Goal: Task Accomplishment & Management: Use online tool/utility

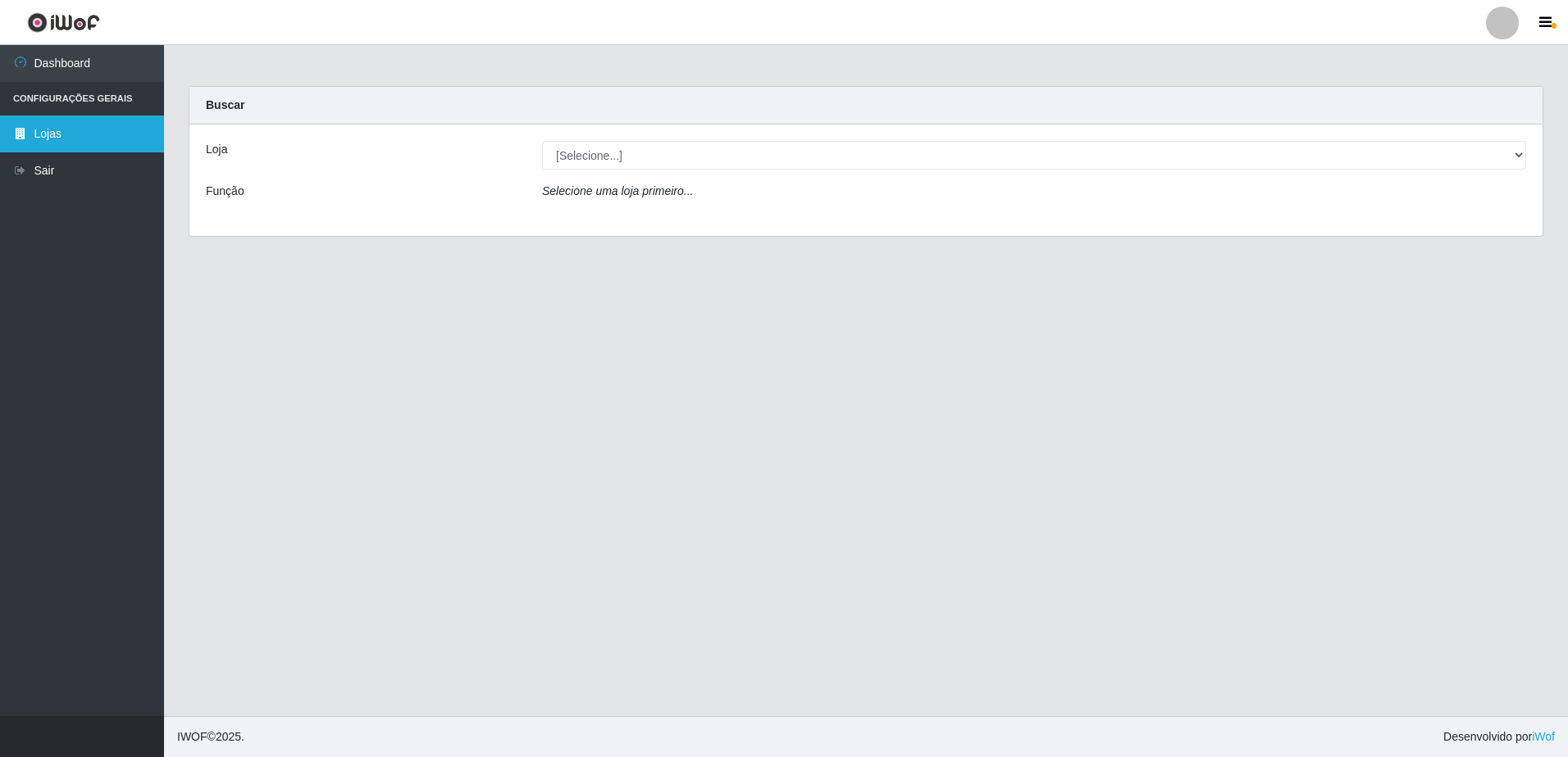
click at [59, 136] on link "Lojas" at bounding box center [81, 134] width 164 height 37
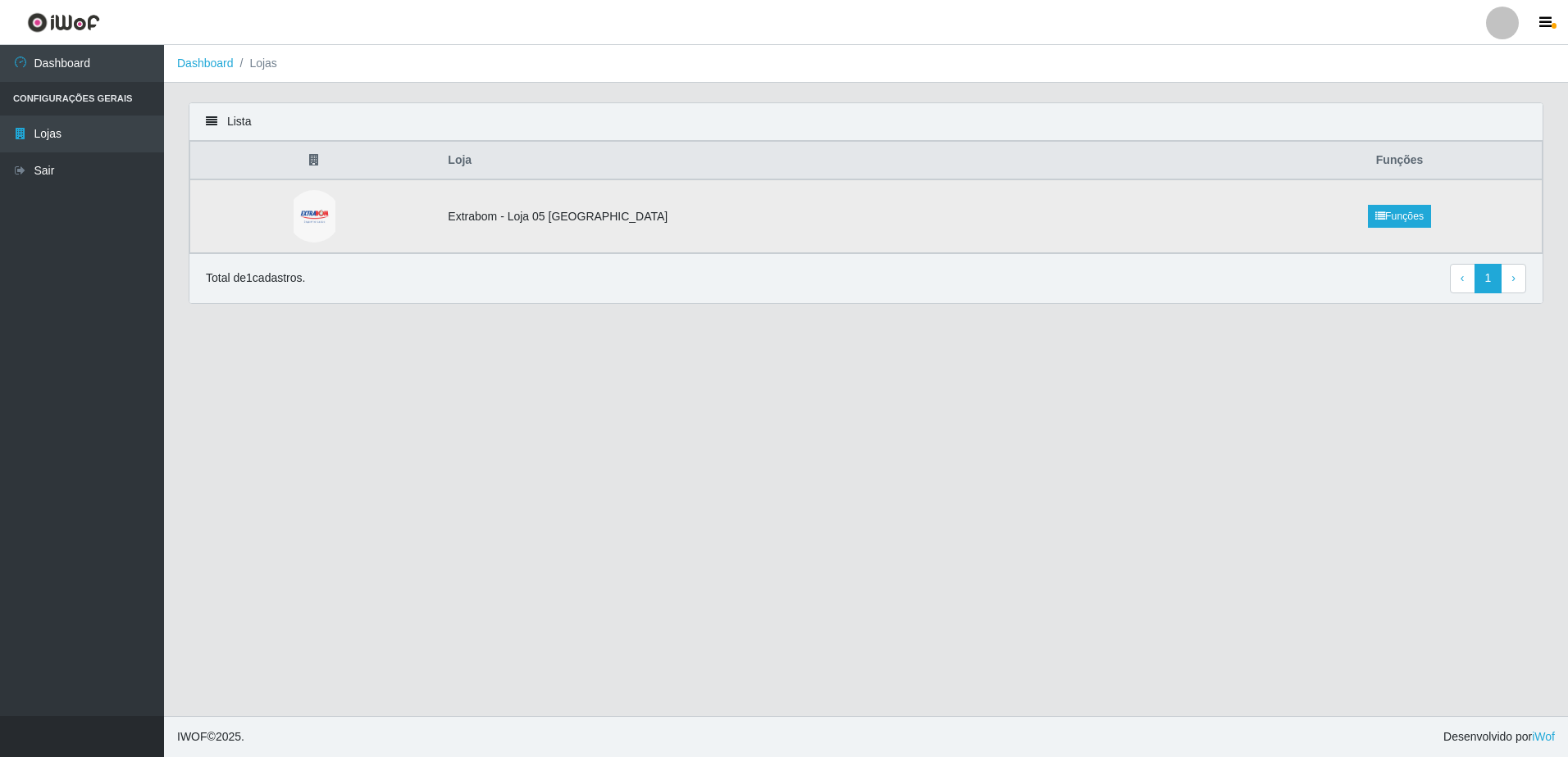
click at [507, 220] on td "Extrabom - Loja 05 [GEOGRAPHIC_DATA]" at bounding box center [847, 216] width 819 height 74
click at [628, 229] on td "Extrabom - Loja 05 [GEOGRAPHIC_DATA]" at bounding box center [847, 216] width 819 height 74
click at [1397, 217] on link "Funções" at bounding box center [1399, 216] width 63 height 23
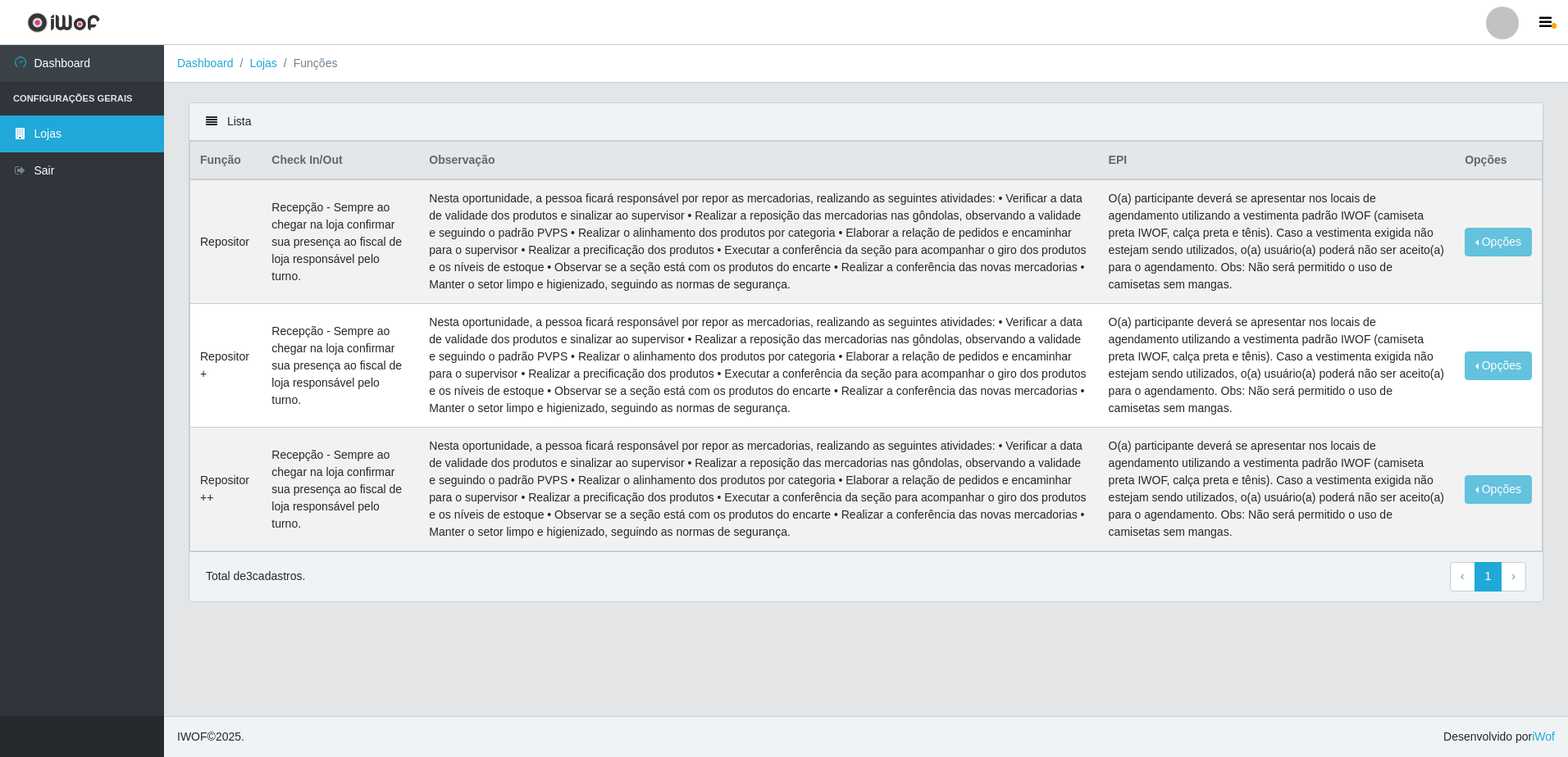
click at [73, 133] on link "Lojas" at bounding box center [81, 134] width 164 height 37
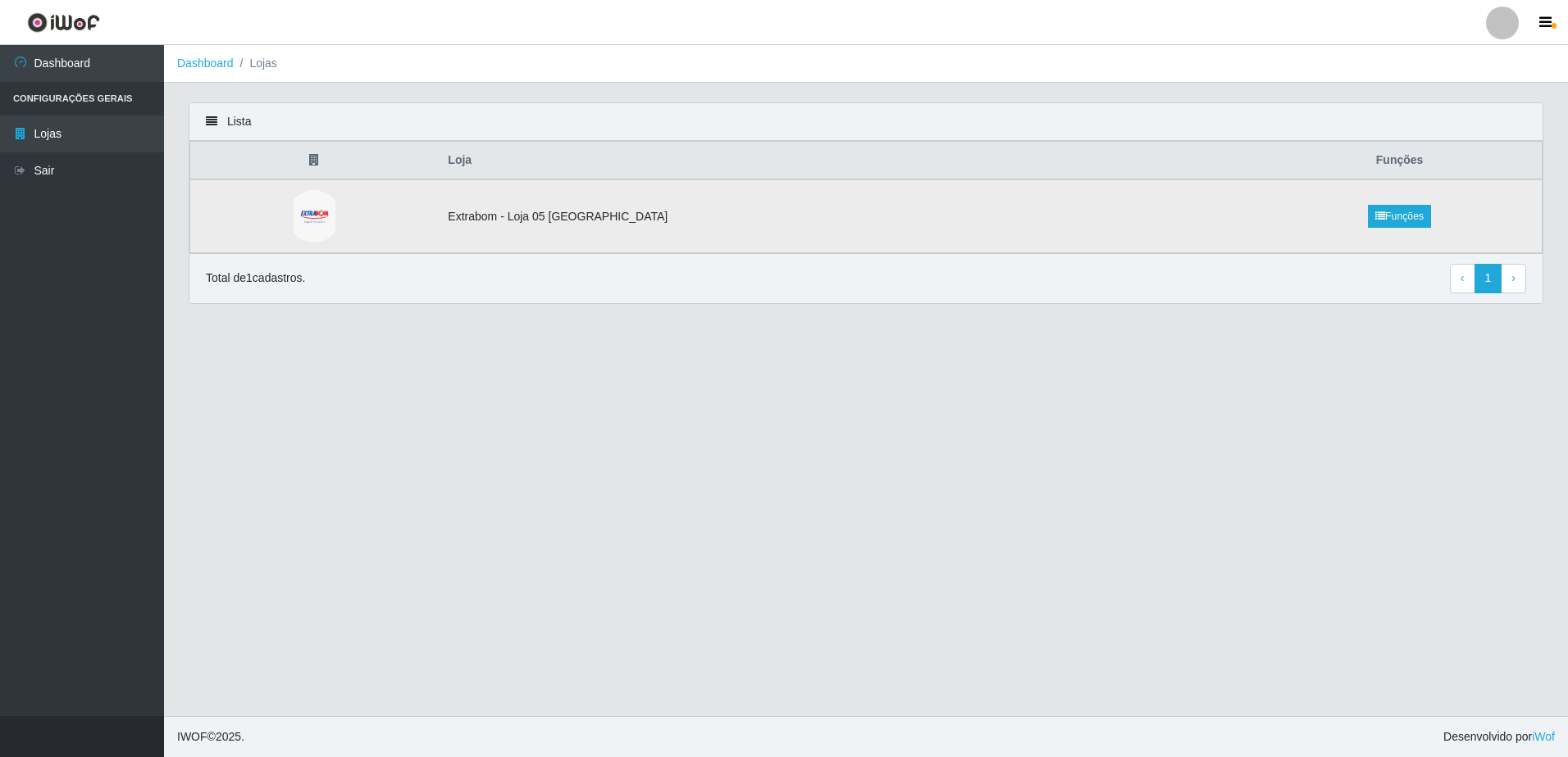
click at [312, 214] on img at bounding box center [314, 216] width 42 height 53
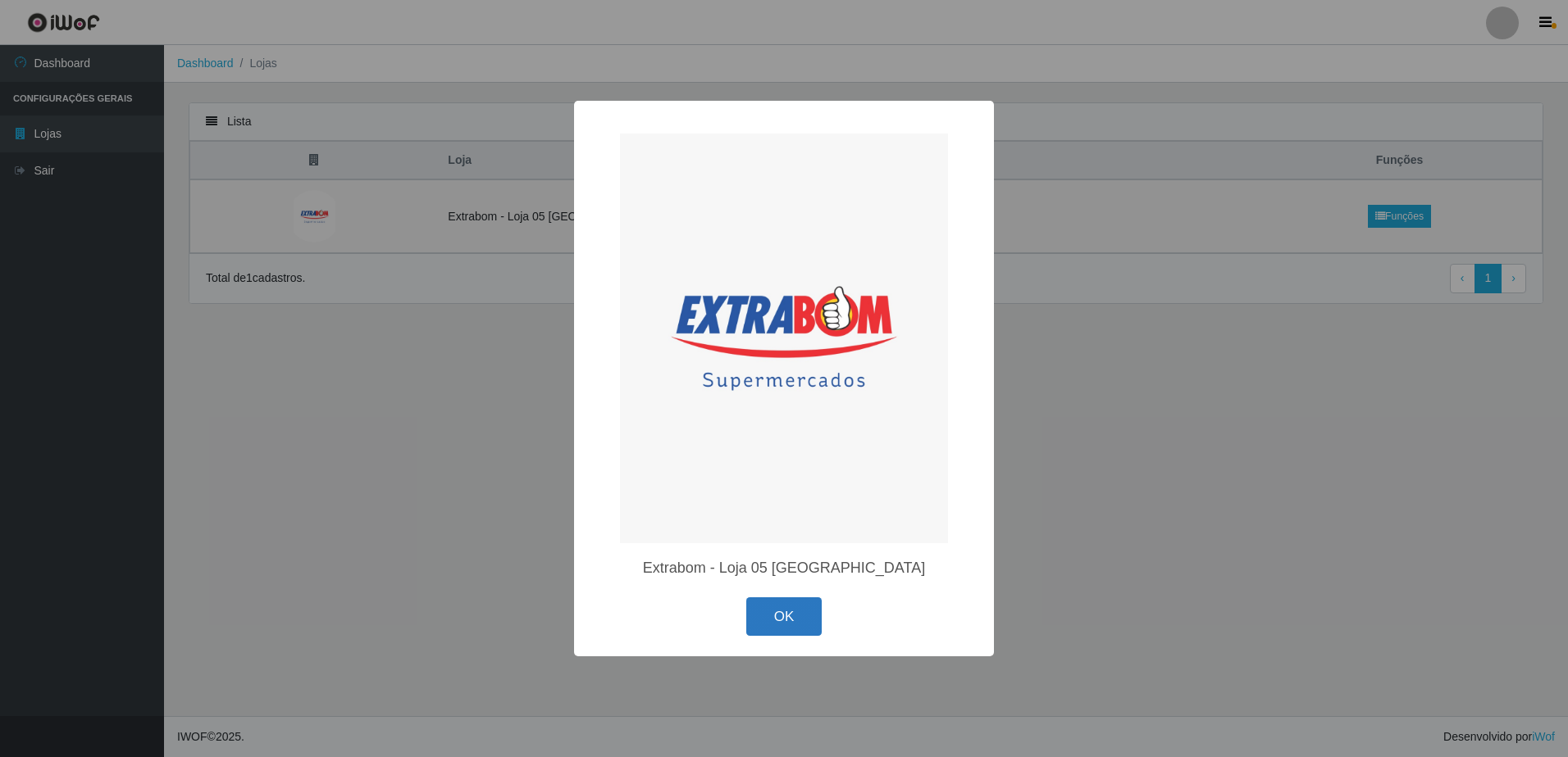
click at [782, 613] on button "OK" at bounding box center [784, 617] width 76 height 39
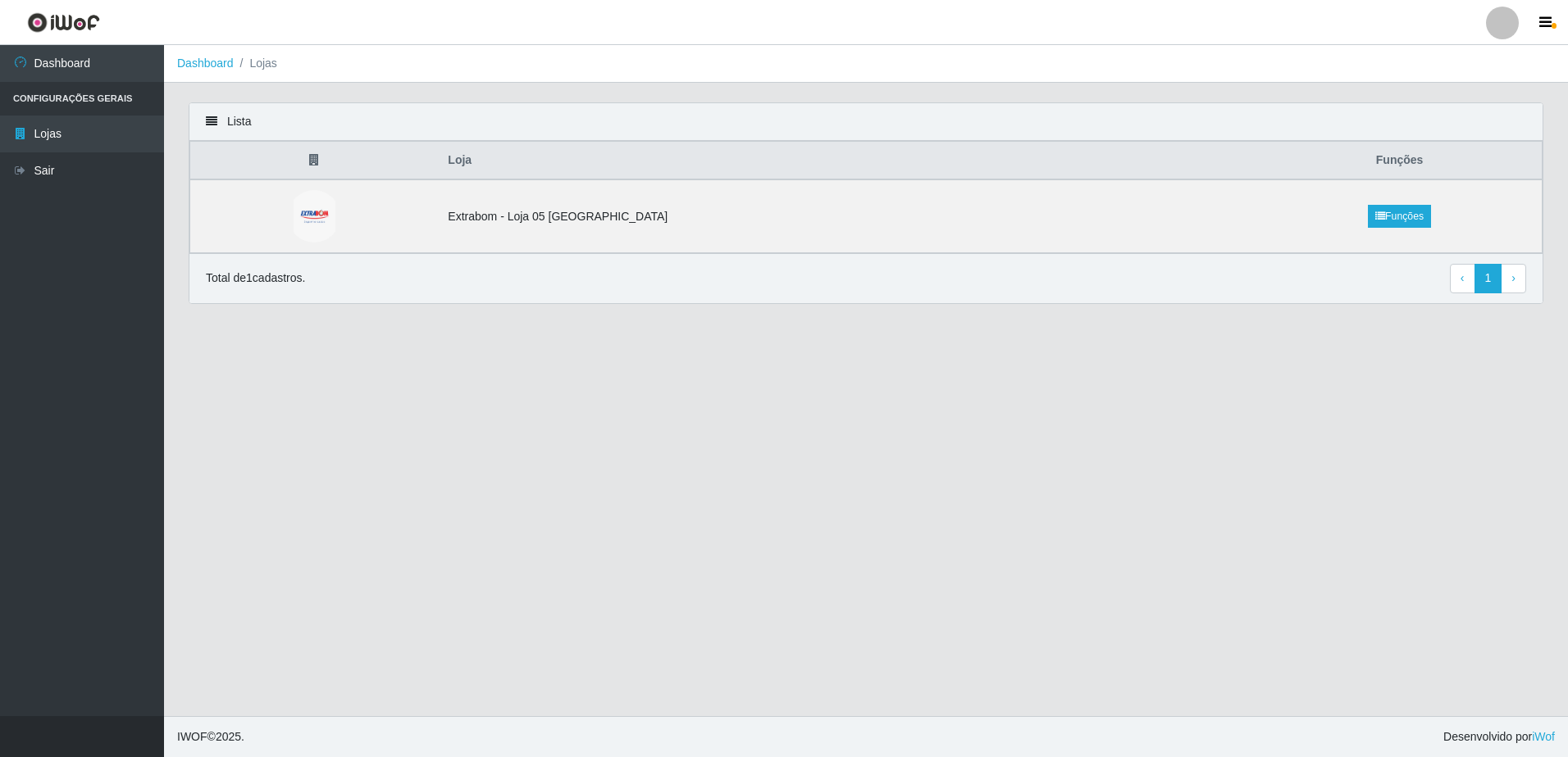
drag, startPoint x: 1388, startPoint y: 168, endPoint x: 1373, endPoint y: 169, distance: 15.0
click at [1373, 169] on th "Funções" at bounding box center [1399, 161] width 285 height 39
click at [72, 74] on link "Dashboard" at bounding box center [81, 64] width 164 height 37
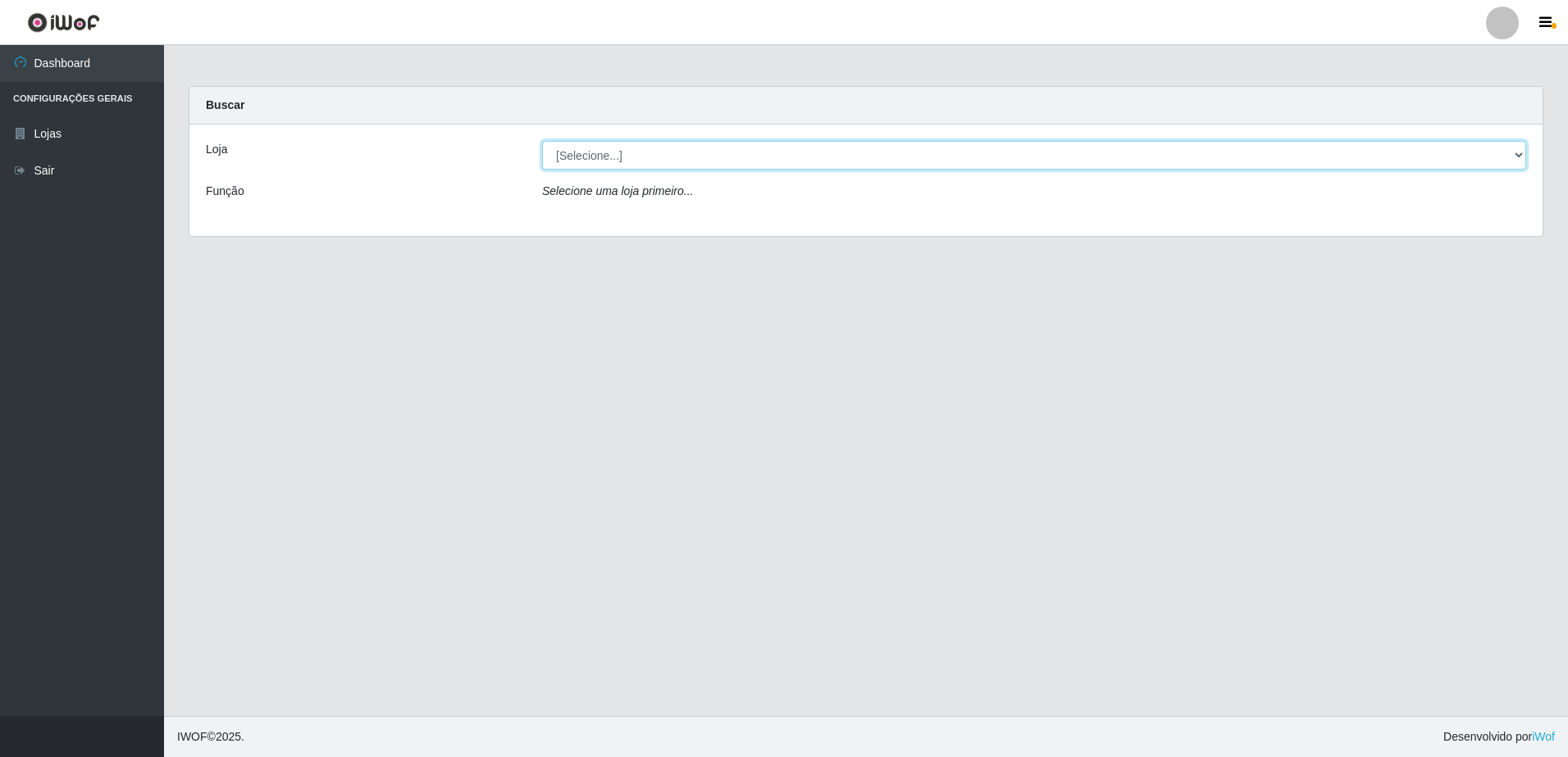
click at [633, 163] on select "[Selecione...] Extrabom - Loja 05 [GEOGRAPHIC_DATA]" at bounding box center [1034, 155] width 984 height 29
select select "494"
click at [542, 141] on select "[Selecione...] Extrabom - Loja 05 [GEOGRAPHIC_DATA]" at bounding box center [1034, 155] width 984 height 29
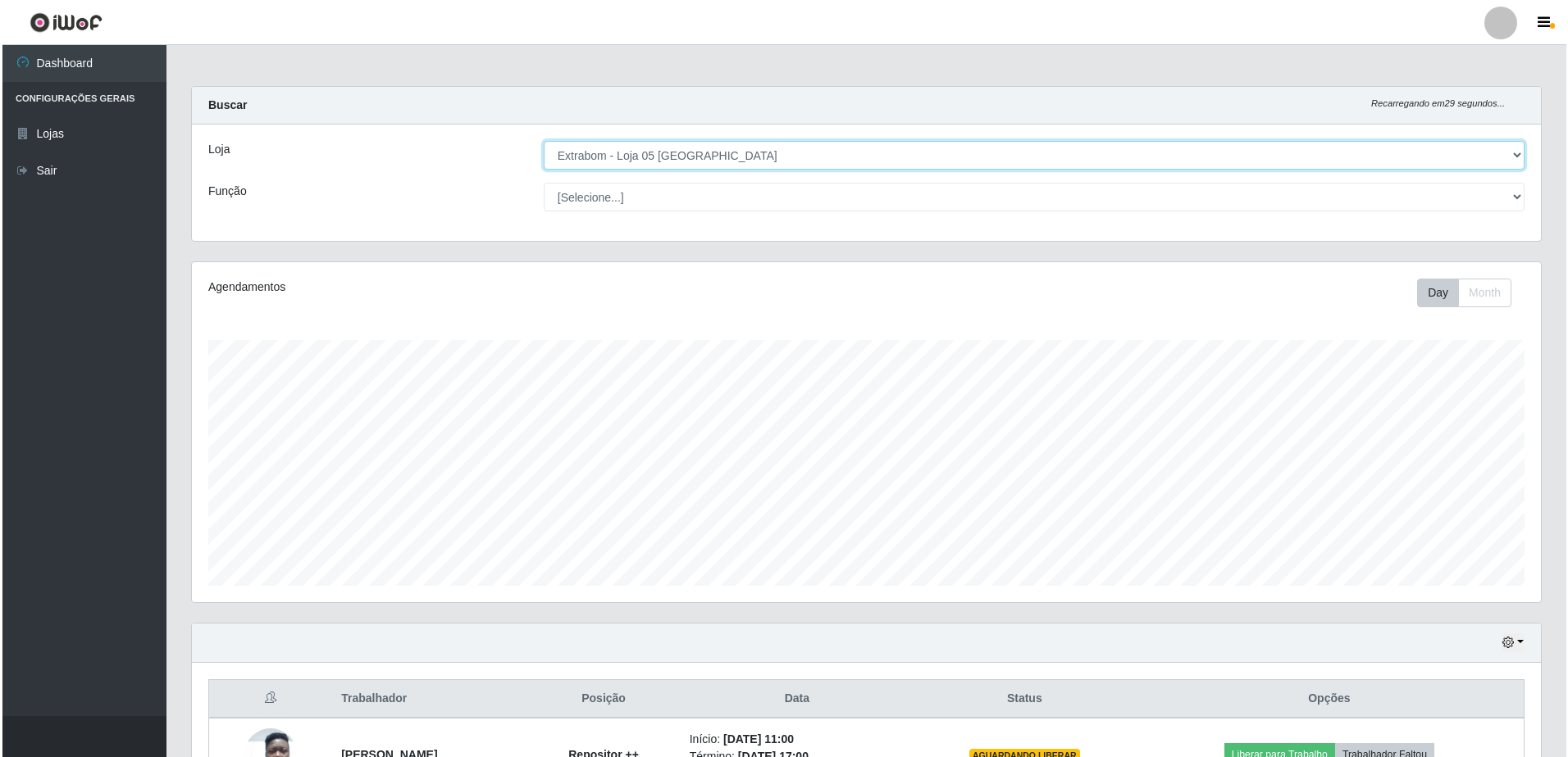
scroll to position [186, 0]
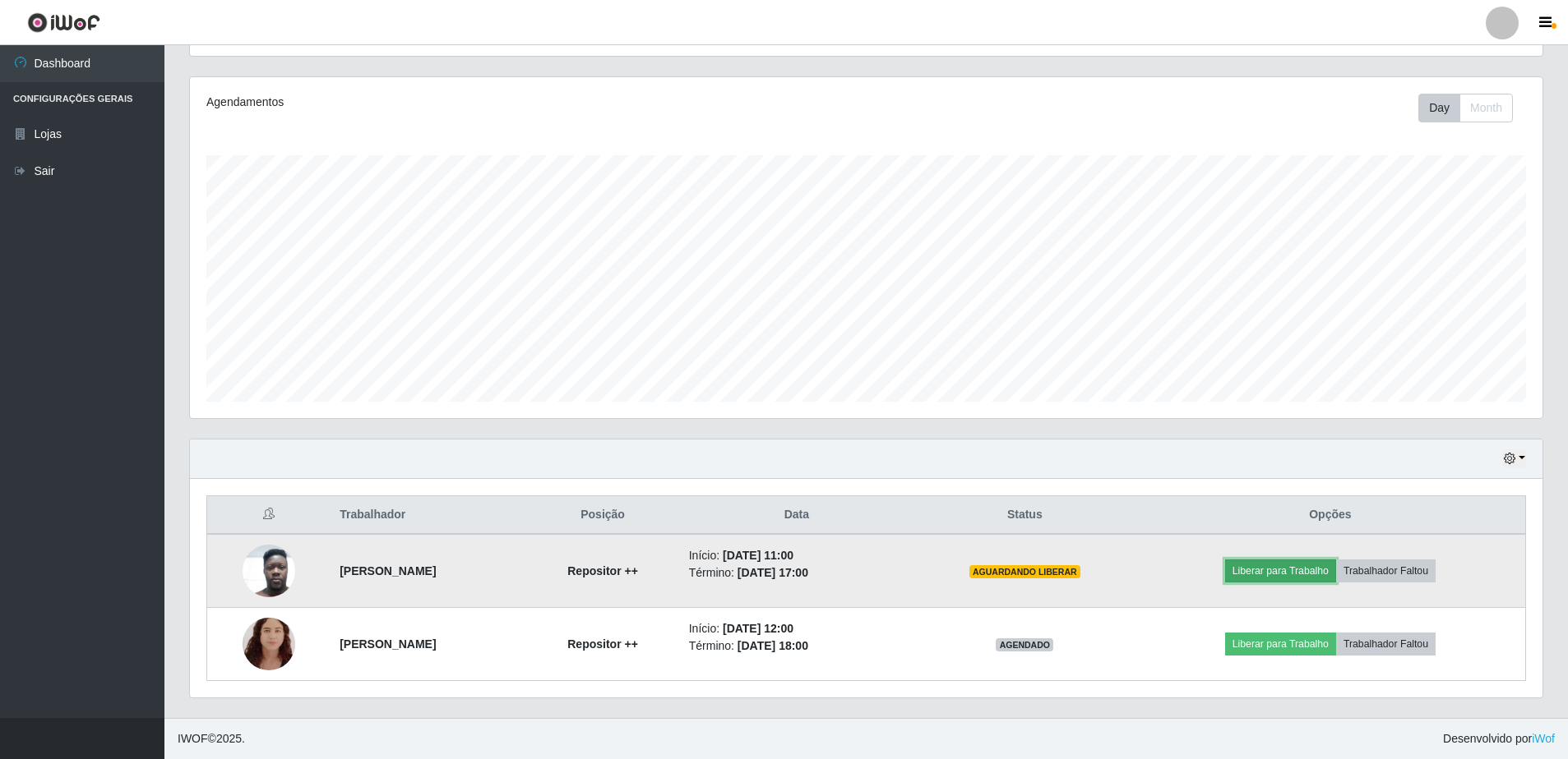
click at [1304, 571] on button "Liberar para Trabalho" at bounding box center [1281, 571] width 111 height 23
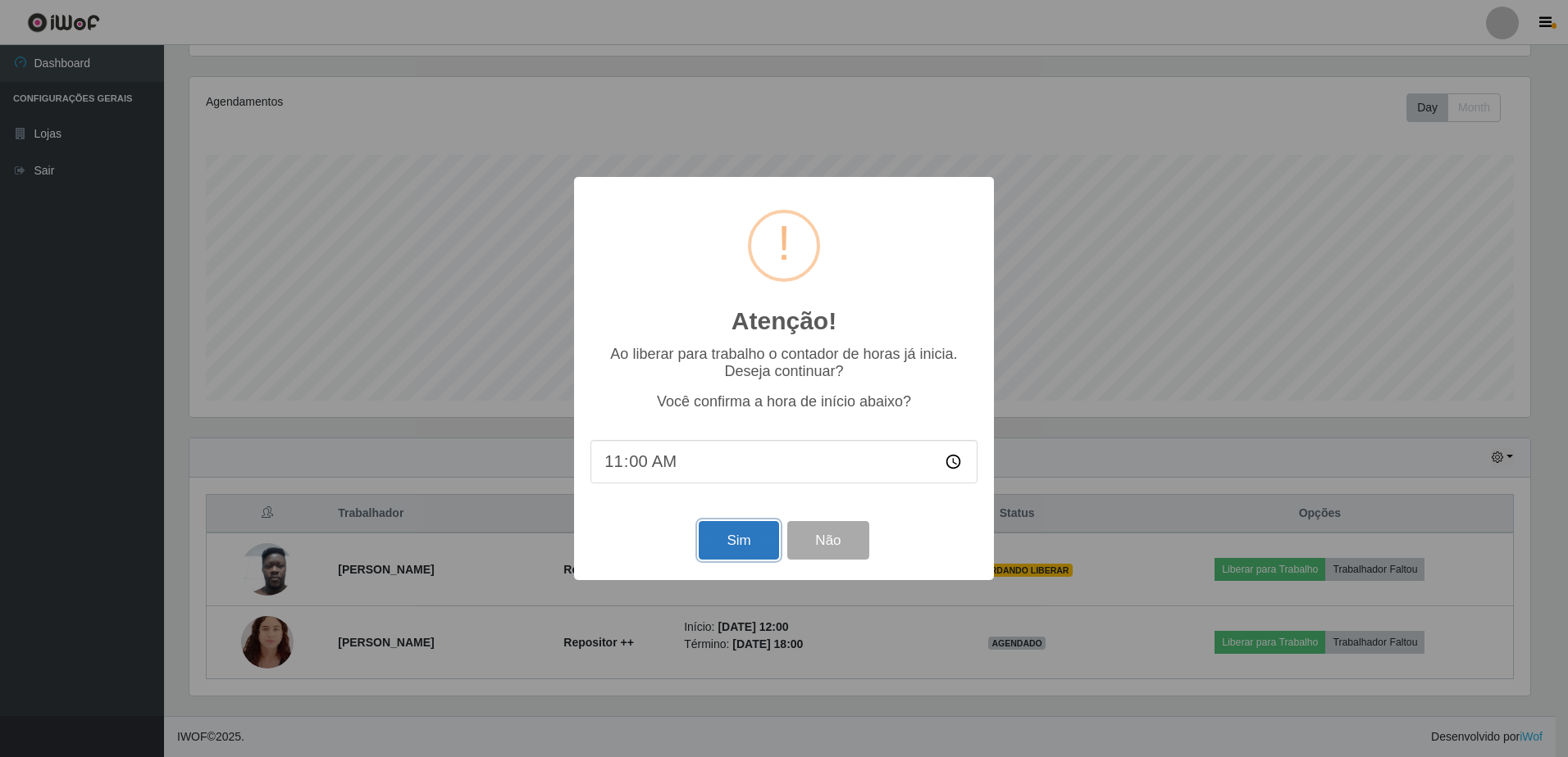
click at [742, 544] on button "Sim" at bounding box center [738, 541] width 80 height 39
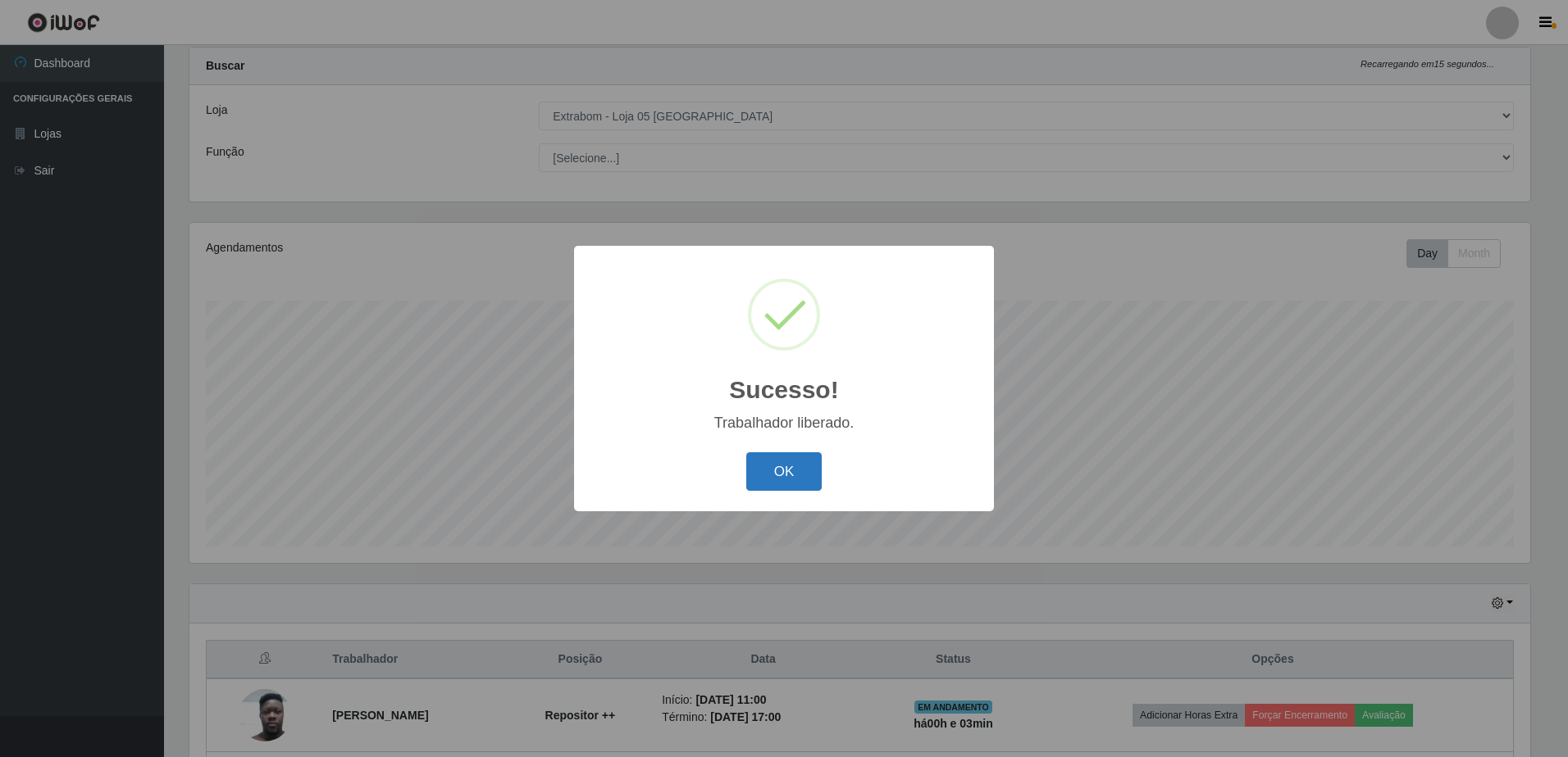
click at [796, 481] on button "OK" at bounding box center [784, 472] width 76 height 39
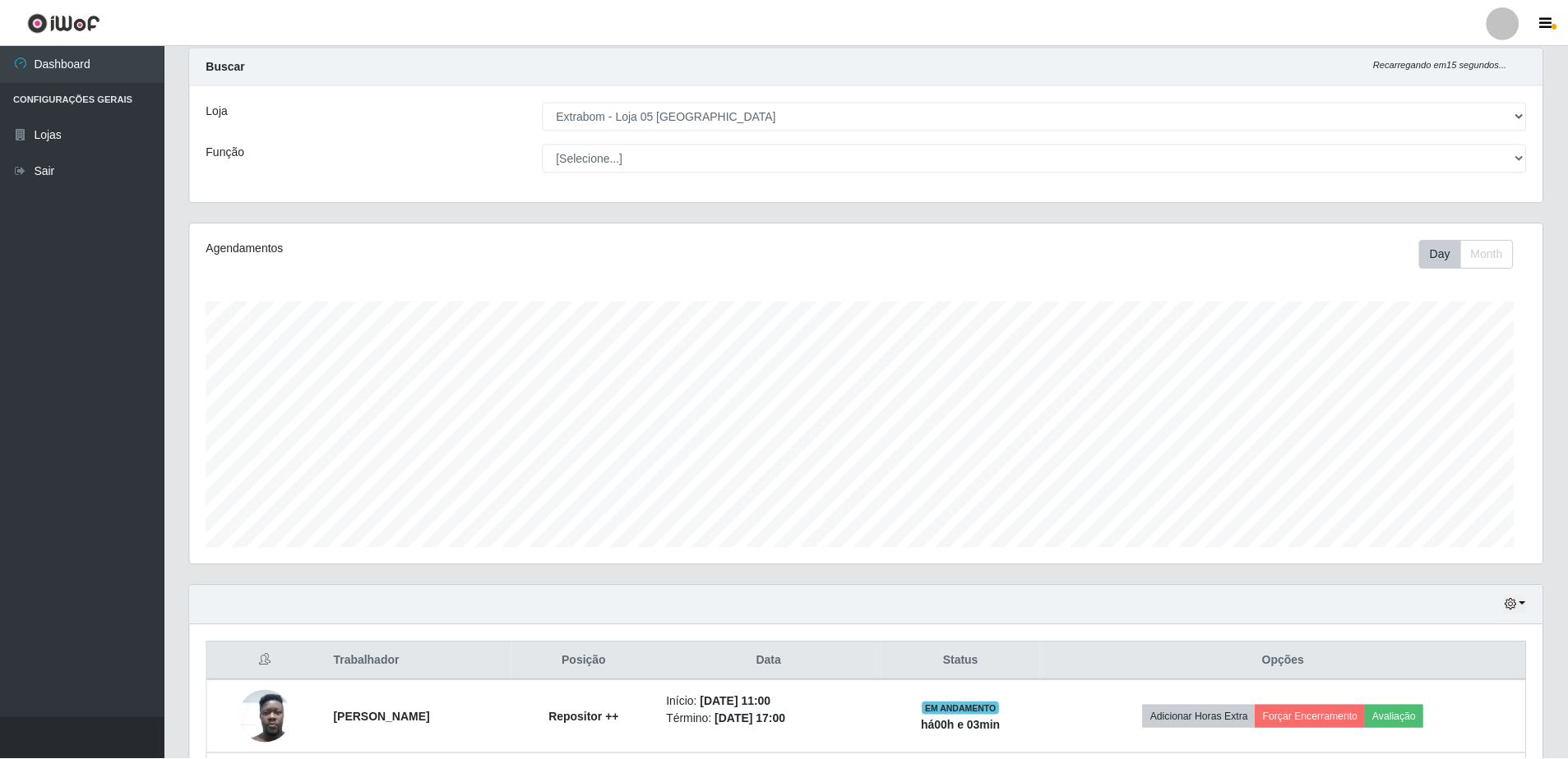
scroll to position [341, 1353]
